Goal: Navigation & Orientation: Find specific page/section

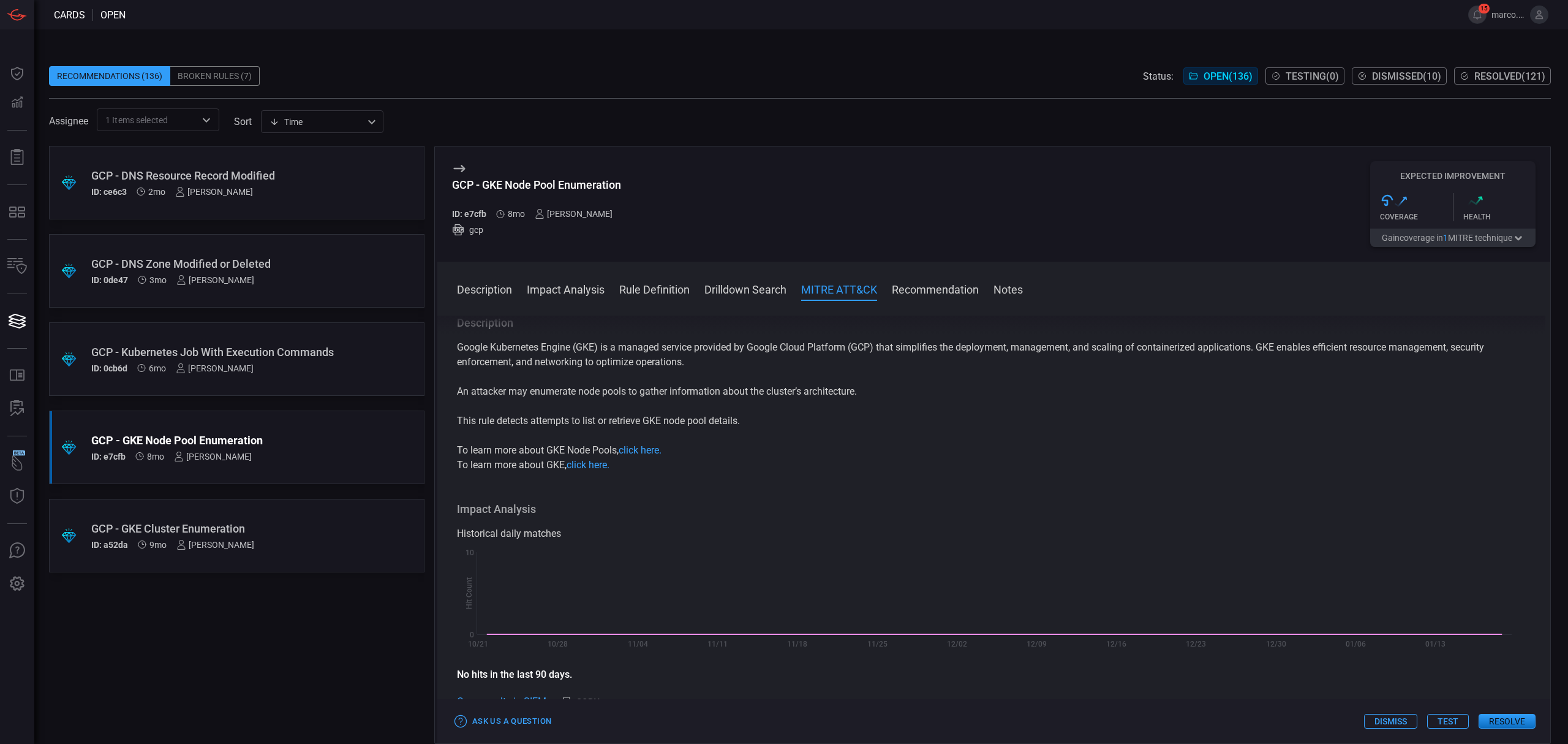
scroll to position [653, 0]
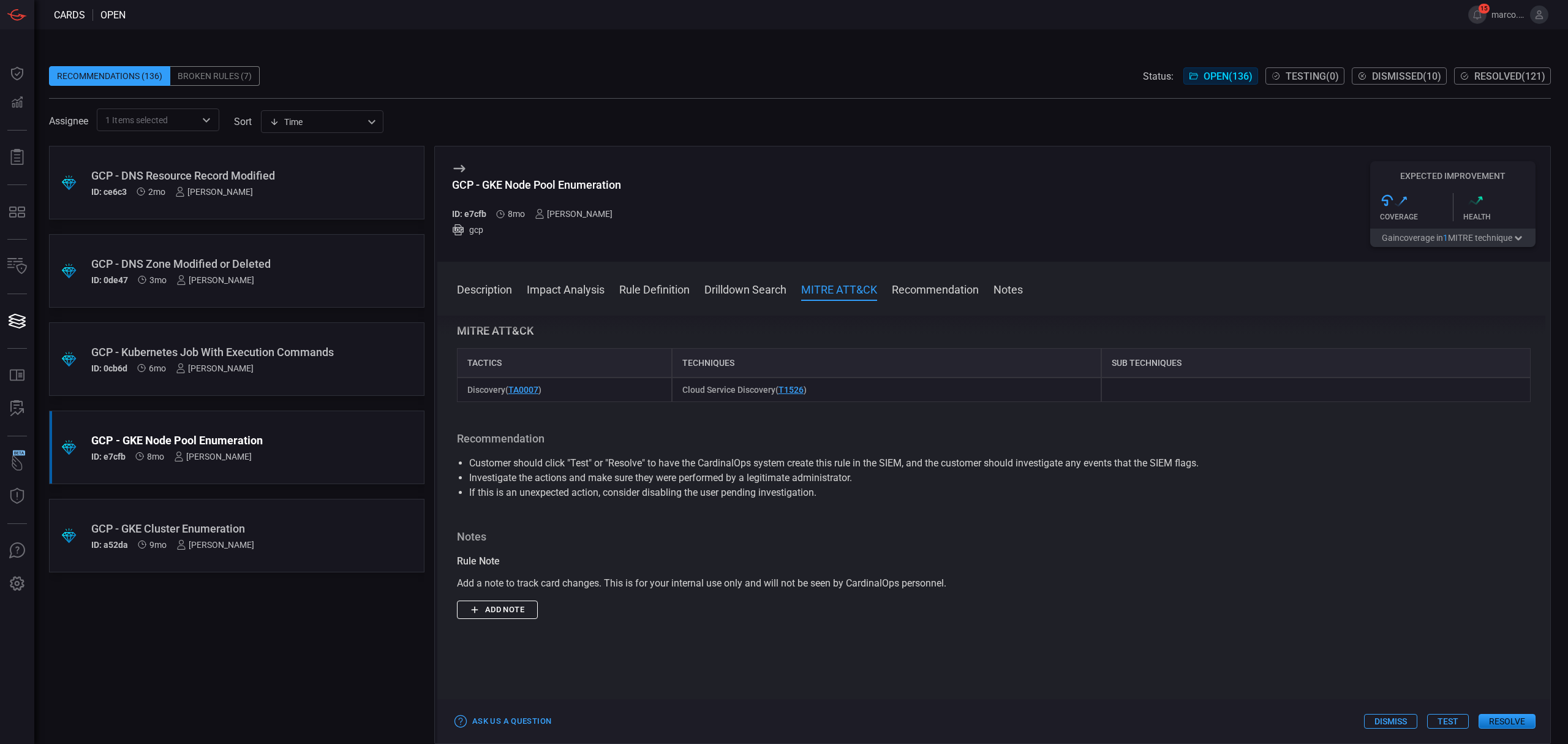
click at [315, 345] on div "GCP - Kubernetes Job With Execution Commands" at bounding box center [213, 351] width 244 height 13
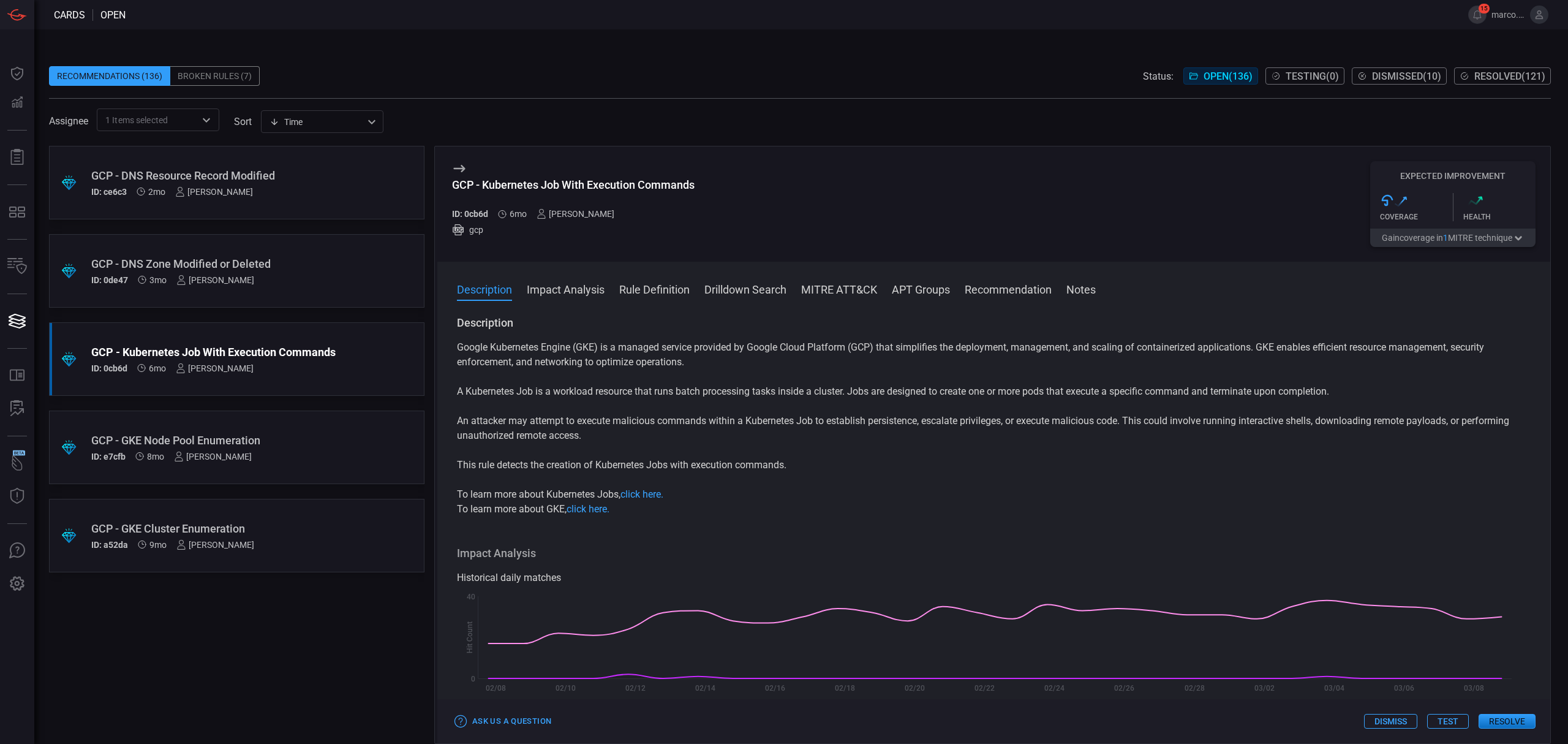
click at [338, 268] on div ".suggested_cards_icon{fill:url(#suggested_cards_icon);} GCP - DNS Zone Modified…" at bounding box center [237, 271] width 375 height 73
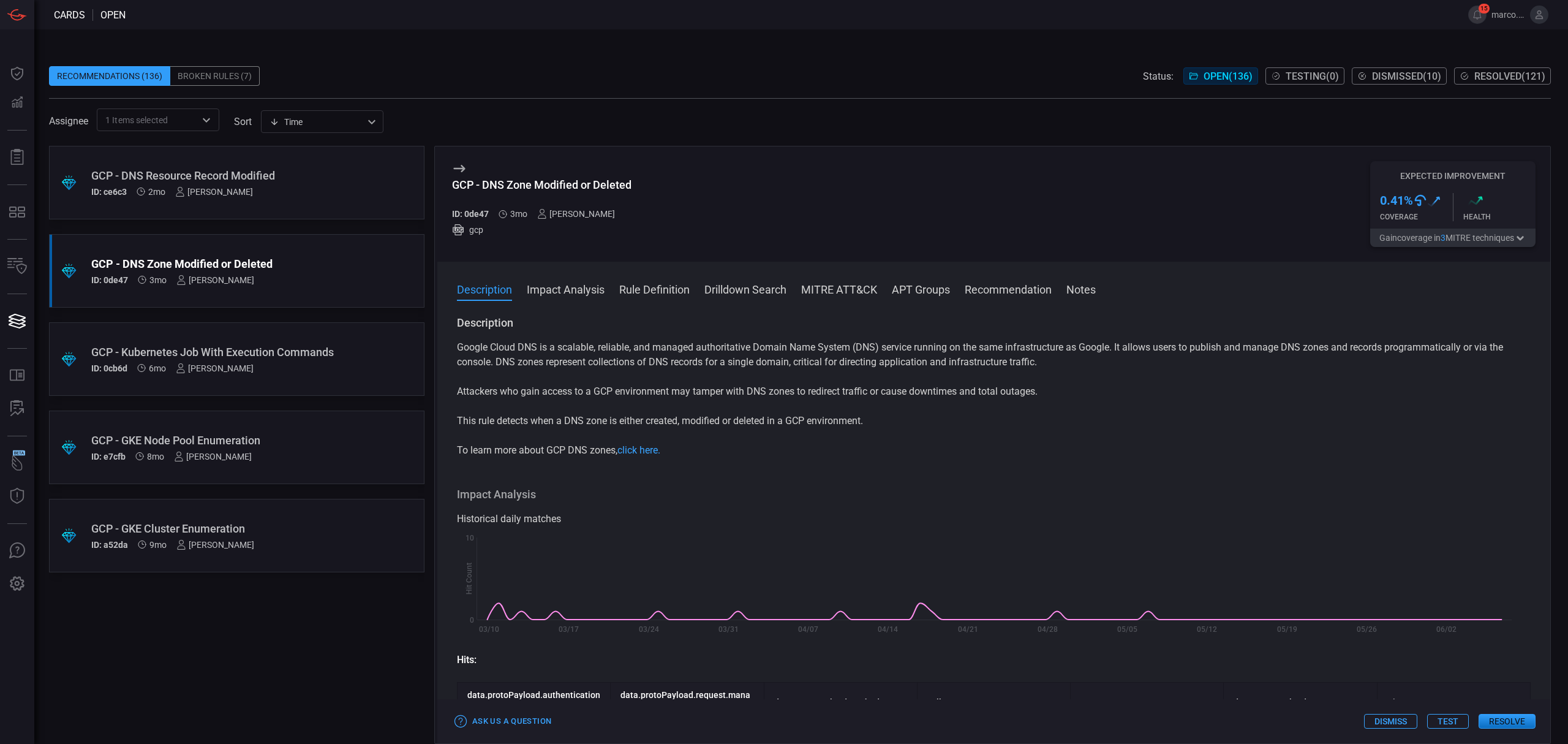
click at [317, 270] on div "GCP - DNS Zone Modified or Deleted ID: 0de47 3mo [PERSON_NAME]" at bounding box center [213, 271] width 244 height 28
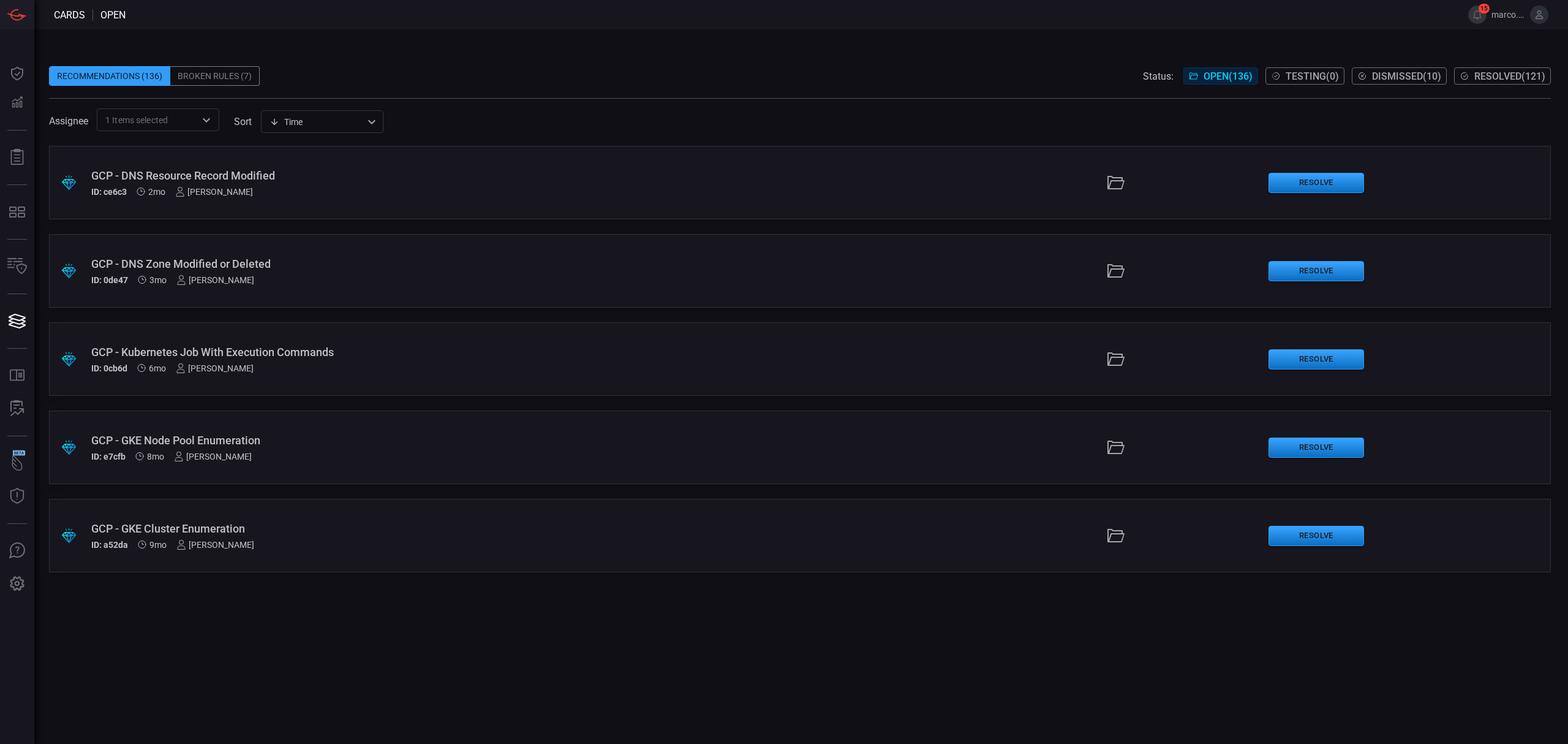
click at [355, 258] on div "GCP - DNS Zone Modified or Deleted" at bounding box center [383, 264] width 585 height 13
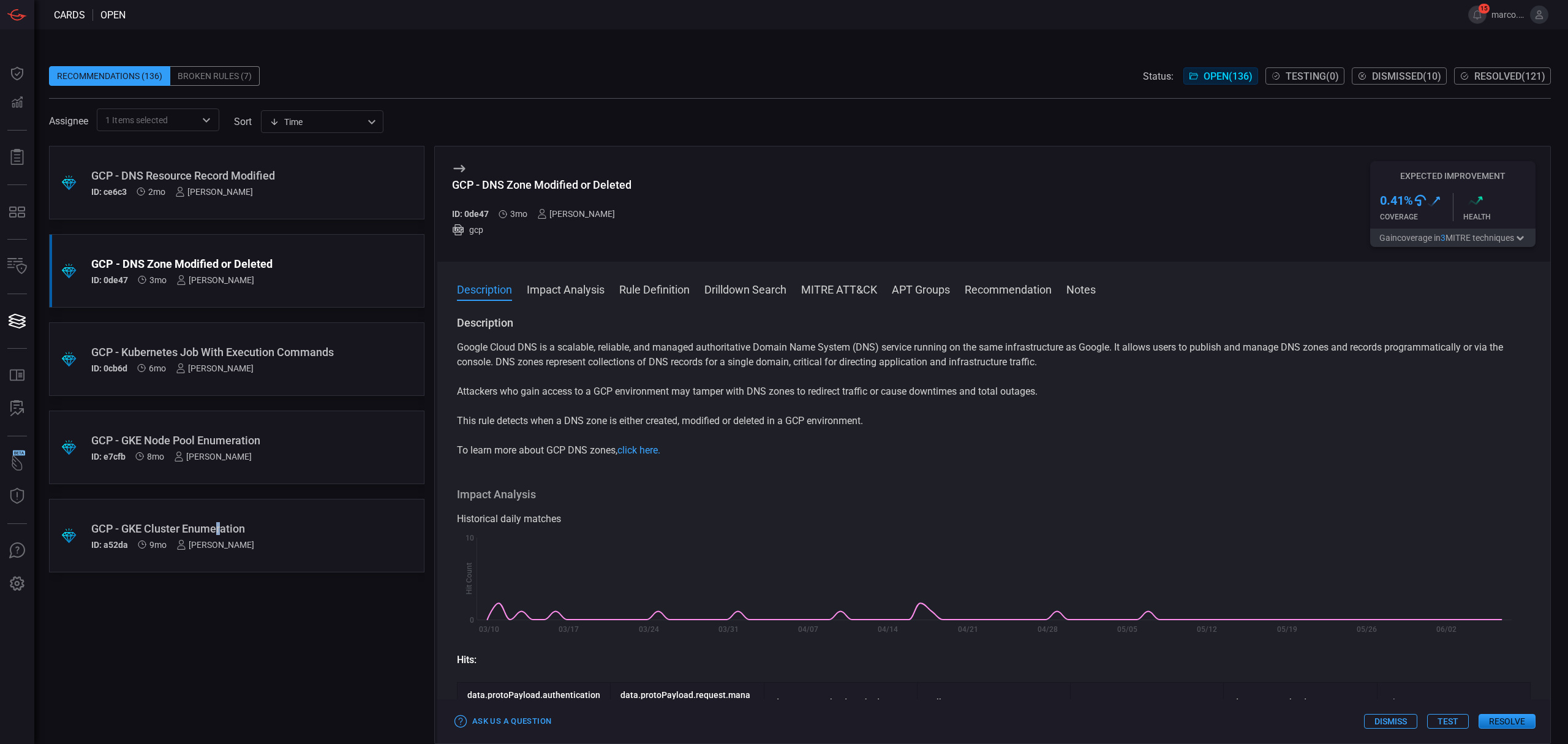
click at [222, 508] on div ".suggested_cards_icon{fill:url(#suggested_cards_icon);} GCP - GKE Cluster Enume…" at bounding box center [237, 535] width 375 height 73
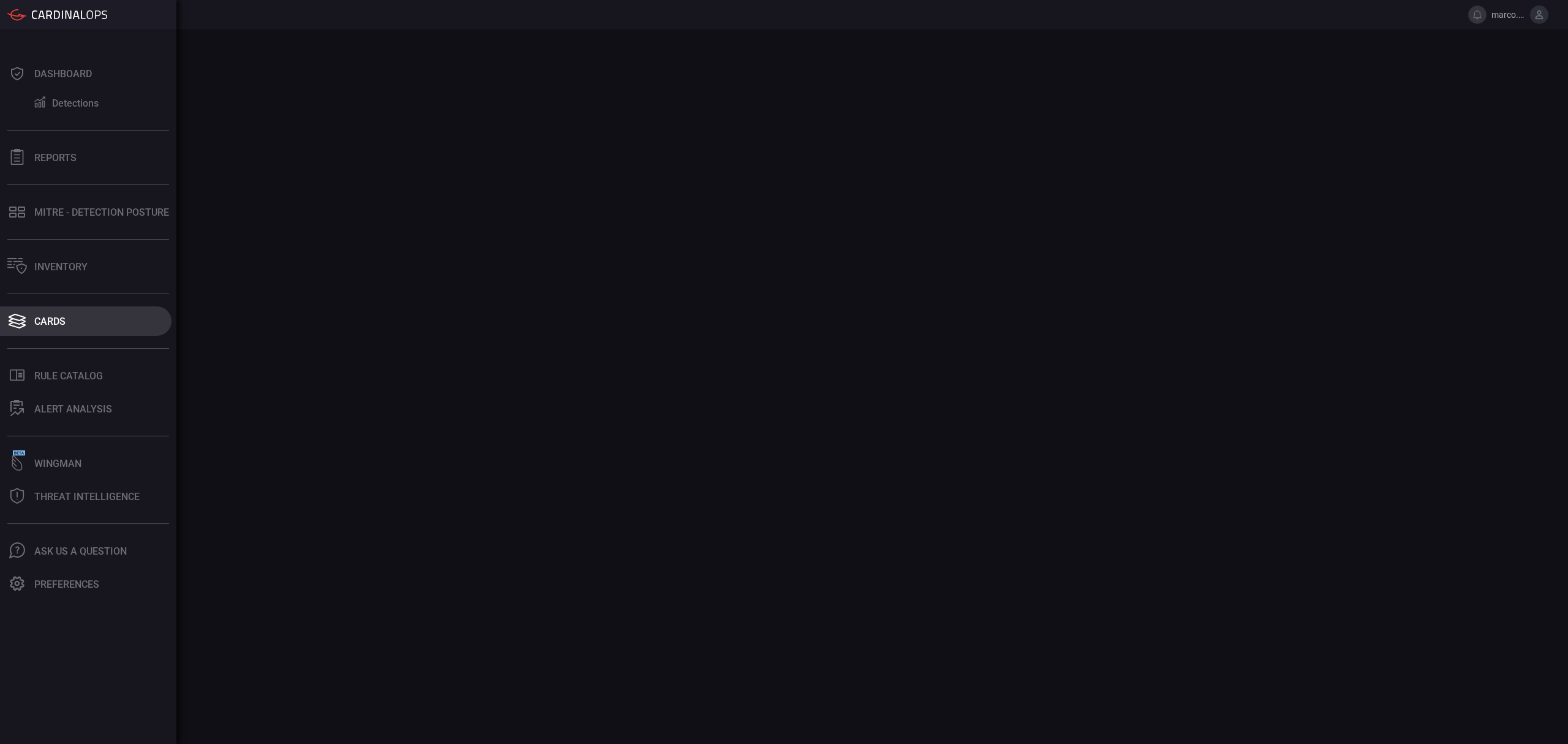
click at [38, 313] on button "Cards" at bounding box center [86, 320] width 172 height 29
click at [71, 267] on div "Inventory" at bounding box center [61, 267] width 53 height 12
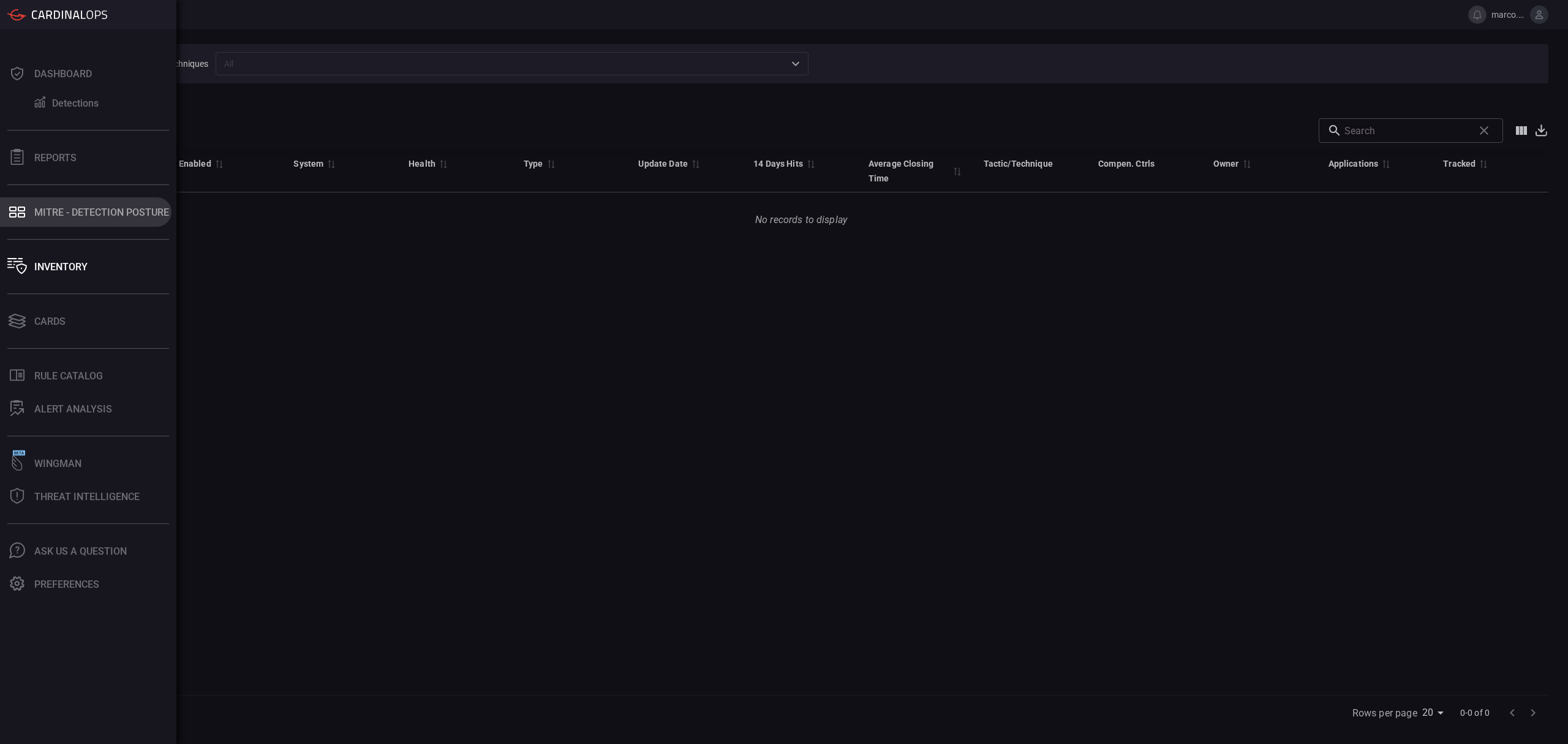
click at [63, 214] on div "MITRE - Detection Posture" at bounding box center [102, 213] width 135 height 12
